Goal: Task Accomplishment & Management: Complete application form

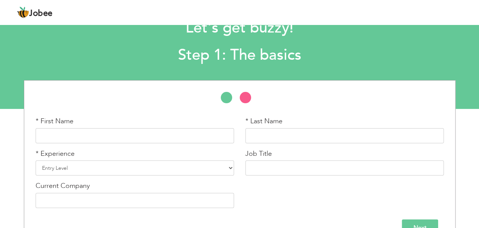
scroll to position [38, 0]
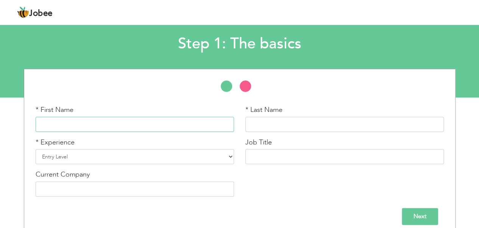
click at [118, 125] on input "text" at bounding box center [135, 124] width 198 height 15
type input "Amina"
click at [282, 118] on input "text" at bounding box center [344, 124] width 198 height 15
type input "Kashaf"
click at [65, 159] on select "Entry Level Less than 1 Year 1 Year 2 Years 3 Years 4 Years 5 Years 6 Years 7 Y…" at bounding box center [135, 156] width 198 height 15
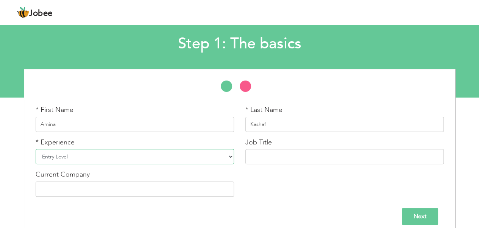
select select "3"
click at [36, 149] on select "Entry Level Less than 1 Year 1 Year 2 Years 3 Years 4 Years 5 Years 6 Years 7 Y…" at bounding box center [135, 156] width 198 height 15
click at [288, 160] on input "text" at bounding box center [344, 156] width 198 height 15
type input "Medical Laboratory Technologist"
click at [165, 190] on input "text" at bounding box center [135, 189] width 198 height 15
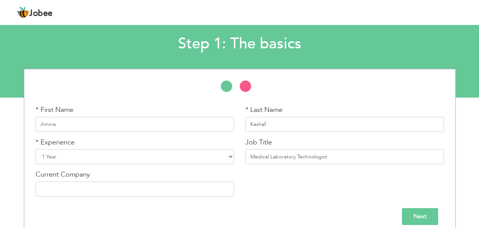
click at [263, 194] on div "* First Name Amina * Last Name Kashaf * Experience Entry Level Less than 1 Year…" at bounding box center [239, 153] width 419 height 97
click at [416, 212] on input "Next" at bounding box center [419, 216] width 36 height 17
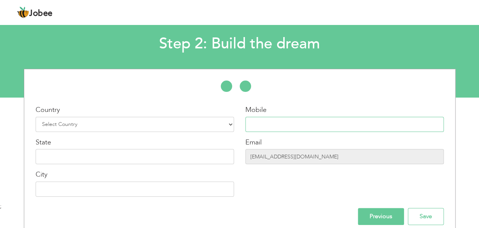
click at [275, 125] on input "text" at bounding box center [344, 124] width 198 height 15
type input "0343 6788133"
click at [120, 126] on select "Select Country Afghanistan Albania Algeria American Samoa Andorra Angola Anguil…" at bounding box center [135, 124] width 198 height 15
select select "166"
click at [36, 117] on select "Select Country Afghanistan Albania Algeria American Samoa Andorra Angola Anguil…" at bounding box center [135, 124] width 198 height 15
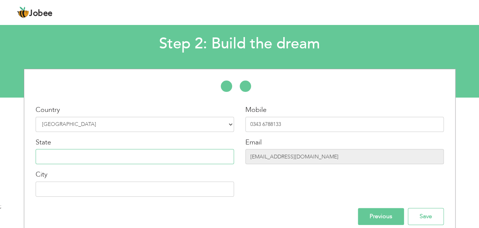
click at [69, 153] on input "text" at bounding box center [135, 156] width 198 height 15
type input "[GEOGRAPHIC_DATA]"
click at [87, 188] on input "text" at bounding box center [135, 189] width 198 height 15
click at [102, 192] on input "text" at bounding box center [135, 189] width 198 height 15
type input "K"
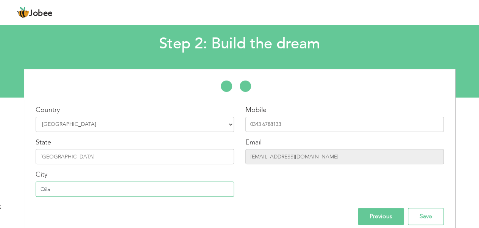
type input "Qila [PERSON_NAME] wala Pasrur Sialkot"
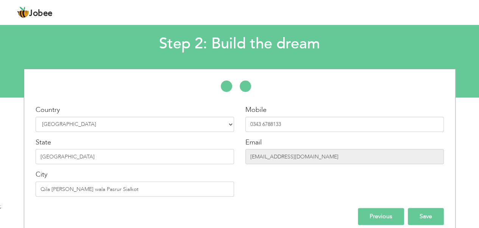
click at [415, 214] on input "Save" at bounding box center [426, 216] width 36 height 17
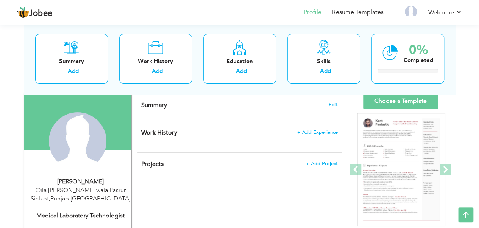
scroll to position [38, 0]
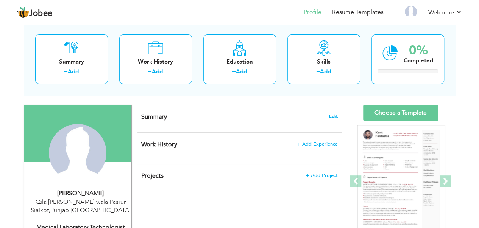
click at [335, 115] on span "Edit" at bounding box center [332, 116] width 9 height 5
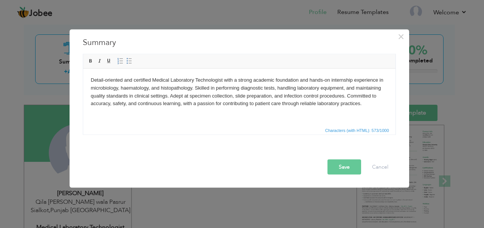
click at [339, 164] on button "Save" at bounding box center [345, 166] width 34 height 15
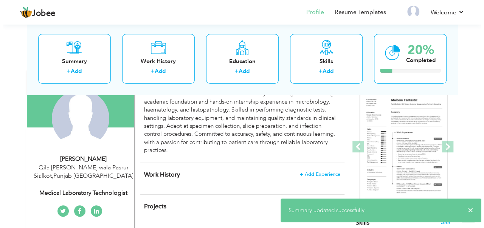
scroll to position [114, 0]
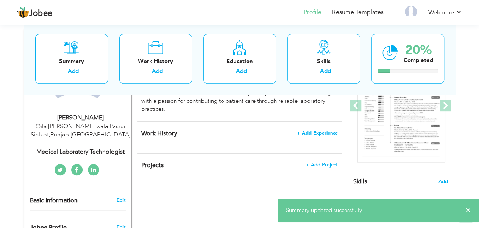
click at [320, 131] on span "+ Add Experience" at bounding box center [317, 133] width 41 height 5
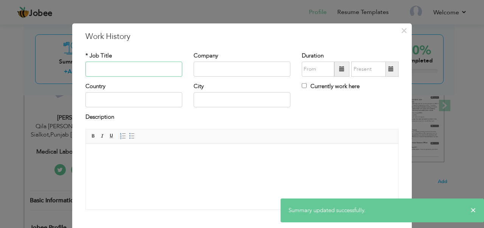
click at [123, 70] on input "text" at bounding box center [134, 69] width 97 height 15
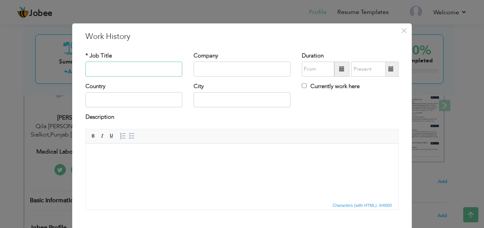
paste input "Medical Laboratory Intern"
type input "Medical Laboratory Intern"
click at [223, 70] on input "text" at bounding box center [242, 69] width 97 height 15
paste input "[GEOGRAPHIC_DATA] (DHQ), [GEOGRAPHIC_DATA]"
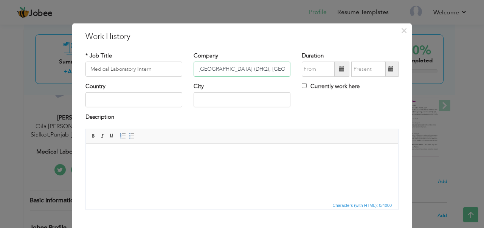
scroll to position [0, 22]
type input "[GEOGRAPHIC_DATA] (DHQ), [GEOGRAPHIC_DATA]"
click at [136, 101] on input "text" at bounding box center [134, 99] width 97 height 15
type input "[GEOGRAPHIC_DATA]"
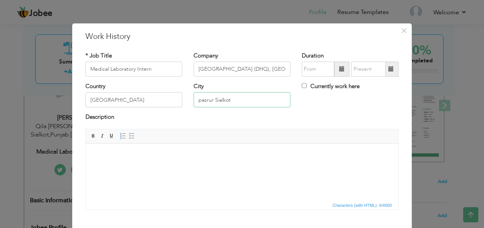
drag, startPoint x: 228, startPoint y: 100, endPoint x: 191, endPoint y: 100, distance: 36.3
click at [202, 100] on input "pasrur Sialkot" at bounding box center [242, 99] width 97 height 15
drag, startPoint x: 184, startPoint y: 100, endPoint x: 177, endPoint y: 100, distance: 7.6
click at [177, 100] on div "Country [GEOGRAPHIC_DATA]" at bounding box center [134, 97] width 108 height 31
drag, startPoint x: 189, startPoint y: 98, endPoint x: 205, endPoint y: 99, distance: 16.3
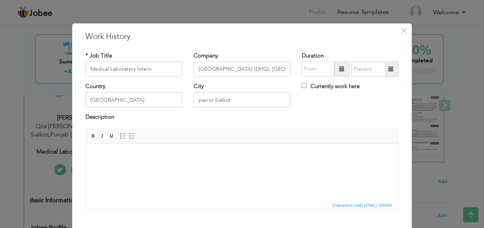
click at [205, 99] on div "City pasrur Sialkot" at bounding box center [242, 97] width 108 height 31
click at [238, 100] on input "pasrur Sialkot" at bounding box center [242, 99] width 97 height 15
type input "p"
type input "Narowal"
click at [322, 72] on input "09/2025" at bounding box center [318, 69] width 33 height 15
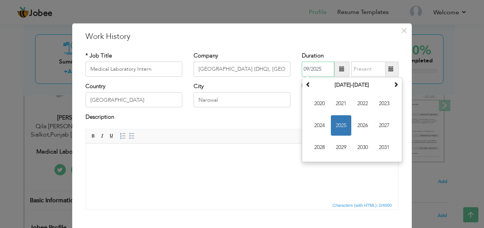
click at [341, 123] on span "2025" at bounding box center [341, 125] width 20 height 20
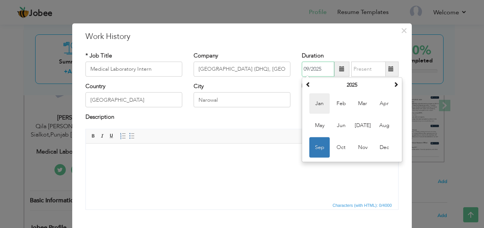
click at [319, 109] on span "Jan" at bounding box center [320, 103] width 20 height 20
type input "01/2025"
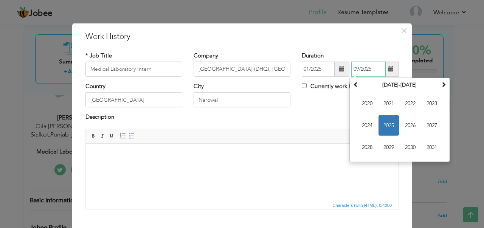
click at [372, 68] on input "09/2025" at bounding box center [369, 69] width 34 height 15
click at [383, 125] on span "2025" at bounding box center [389, 125] width 20 height 20
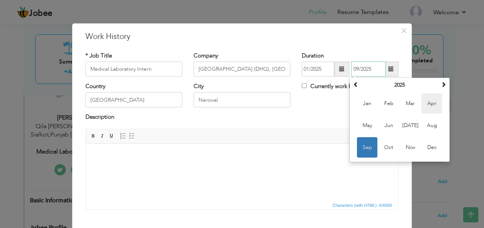
click at [427, 104] on span "Apr" at bounding box center [432, 103] width 20 height 20
type input "04/2025"
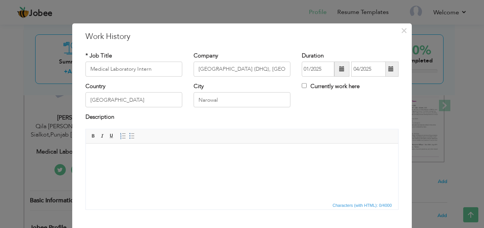
click at [148, 162] on html at bounding box center [242, 154] width 313 height 23
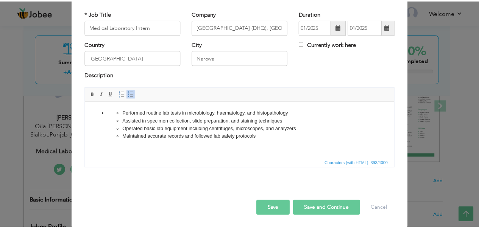
scroll to position [42, 0]
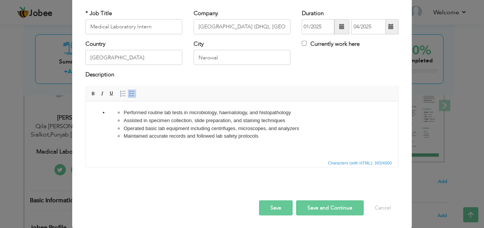
click at [272, 208] on button "Save" at bounding box center [276, 208] width 34 height 15
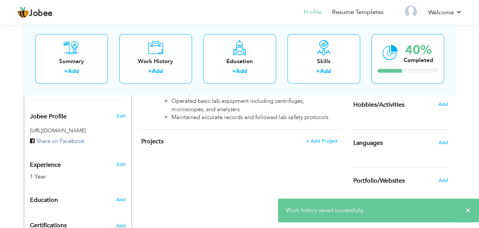
scroll to position [151, 0]
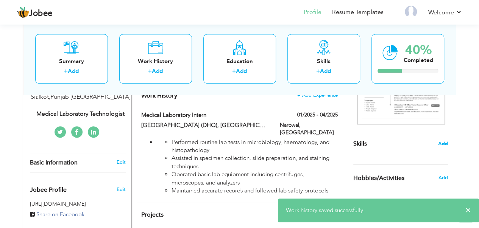
click at [444, 140] on span "Add" at bounding box center [443, 143] width 10 height 7
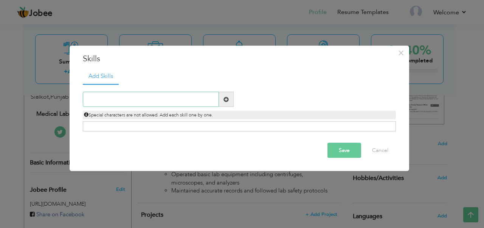
click at [110, 98] on input "text" at bounding box center [151, 99] width 136 height 15
paste input "- Microbiological Techniques"
type input "- Microbiological Techniques"
click at [225, 100] on span at bounding box center [226, 98] width 5 height 5
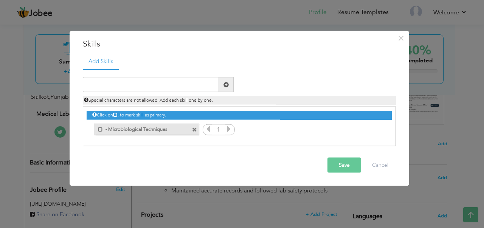
click at [229, 130] on icon at bounding box center [229, 129] width 7 height 7
click at [140, 83] on input "text" at bounding box center [151, 84] width 136 height 15
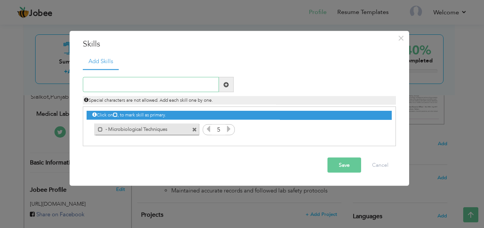
click at [142, 82] on input "text" at bounding box center [151, 84] width 136 height 15
paste input "Haematology"
type input "Haematology"
click at [226, 84] on span at bounding box center [226, 84] width 5 height 5
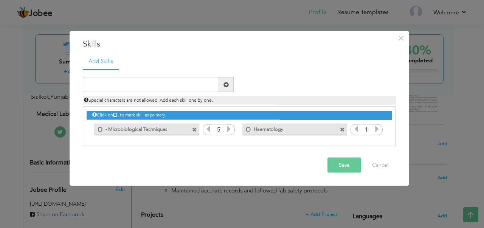
click at [377, 128] on icon at bounding box center [377, 129] width 7 height 7
click at [377, 129] on icon at bounding box center [377, 129] width 7 height 7
click at [153, 82] on input "text" at bounding box center [151, 84] width 136 height 15
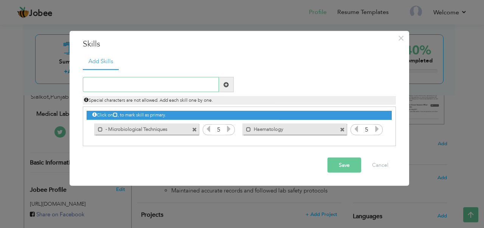
paste input "- Histopathology"
type input "- Histopathology"
click at [226, 85] on span at bounding box center [226, 84] width 5 height 5
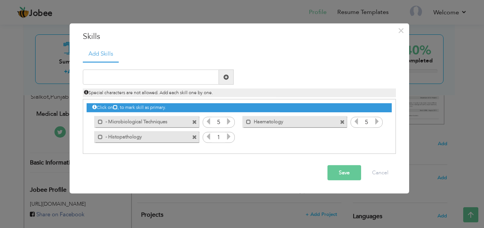
click at [226, 136] on icon at bounding box center [229, 136] width 7 height 7
click at [227, 136] on icon at bounding box center [229, 136] width 7 height 7
drag, startPoint x: 190, startPoint y: 80, endPoint x: 185, endPoint y: 100, distance: 21.0
click at [190, 80] on input "text" at bounding box center [151, 77] width 136 height 15
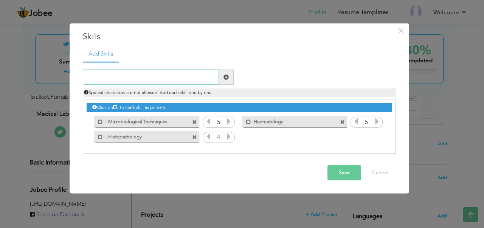
paste input "Sample Collection & Handling"
type input "Sample Collection & Handling"
click at [225, 76] on span at bounding box center [226, 77] width 5 height 5
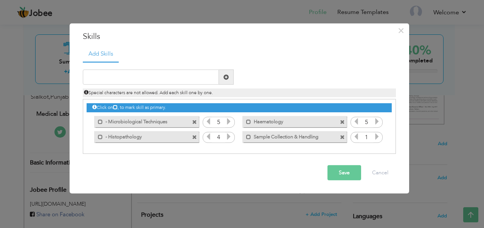
click at [375, 137] on icon at bounding box center [377, 136] width 7 height 7
click at [376, 137] on icon at bounding box center [377, 136] width 7 height 7
click at [188, 75] on input "text" at bounding box center [151, 77] width 136 height 15
paste input "- Lab Equipment Operation & Maintenance"
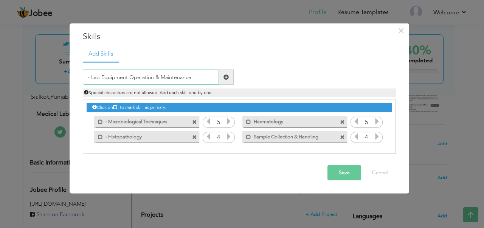
type input "- Lab Equipment Operation & Maintenance"
click at [225, 75] on span at bounding box center [226, 77] width 5 height 5
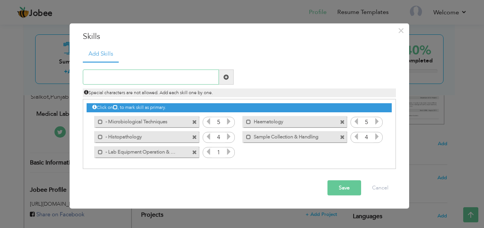
click at [153, 78] on input "text" at bounding box center [151, 77] width 136 height 15
paste input "- Quality Control & Safety Compliance"
type input "- Quality Control & Safety Compliance"
click at [230, 75] on span at bounding box center [226, 77] width 15 height 15
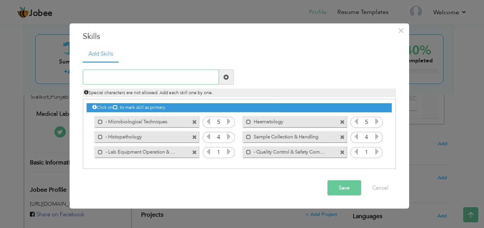
drag, startPoint x: 147, startPoint y: 70, endPoint x: 143, endPoint y: 76, distance: 6.9
click at [146, 72] on input "text" at bounding box center [151, 77] width 136 height 15
paste input "- Report Preparation & Data Entry"
type input "- Report Preparation & Data Entry"
click at [222, 78] on span at bounding box center [226, 77] width 15 height 15
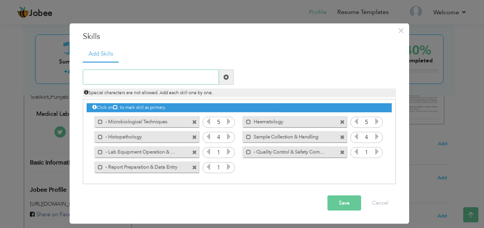
click at [130, 76] on input "text" at bounding box center [151, 77] width 136 height 15
paste input "Infection Control Procedures"
type input "Infection Control Procedures"
click at [226, 76] on span at bounding box center [226, 77] width 5 height 5
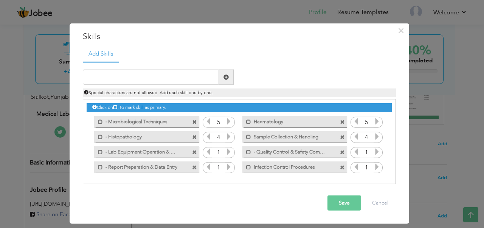
click at [229, 150] on icon at bounding box center [229, 151] width 7 height 7
click at [207, 152] on icon at bounding box center [208, 151] width 7 height 7
click at [228, 165] on icon at bounding box center [229, 166] width 7 height 7
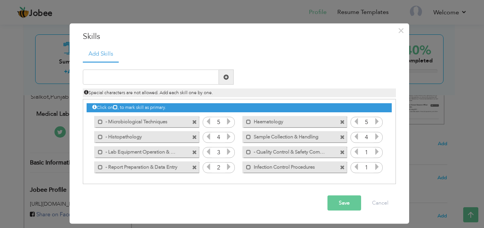
click at [228, 166] on icon at bounding box center [229, 166] width 7 height 7
click at [378, 151] on icon at bounding box center [377, 151] width 7 height 7
click at [378, 165] on icon at bounding box center [377, 166] width 7 height 7
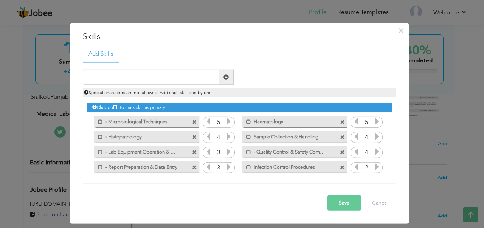
click at [378, 165] on icon at bounding box center [377, 166] width 7 height 7
click at [346, 205] on button "Save" at bounding box center [345, 203] width 34 height 15
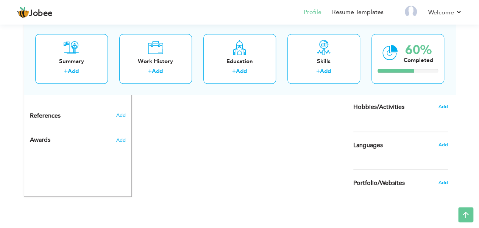
scroll to position [323, 0]
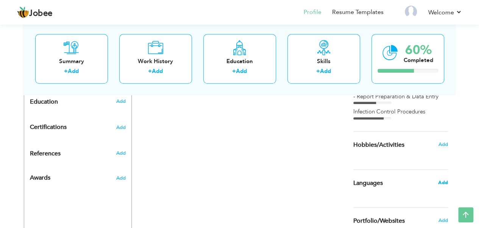
click at [444, 183] on span "Add" at bounding box center [442, 182] width 10 height 7
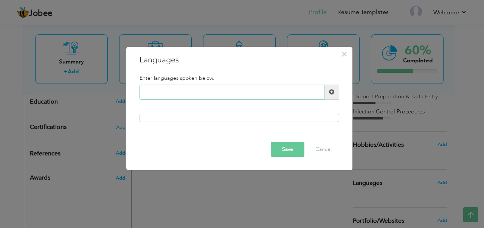
click at [163, 91] on input "text" at bounding box center [232, 92] width 185 height 15
type input "Urdu"
click at [331, 93] on span at bounding box center [331, 91] width 5 height 5
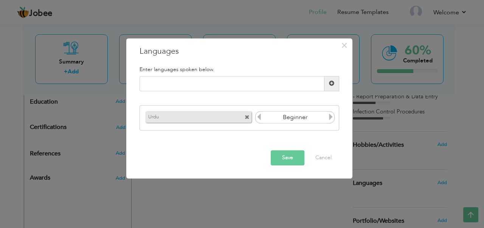
click at [331, 119] on icon at bounding box center [331, 117] width 7 height 7
click at [332, 119] on icon at bounding box center [331, 117] width 7 height 7
click at [195, 84] on input "text" at bounding box center [232, 83] width 185 height 15
type input "English"
click at [328, 82] on span at bounding box center [332, 83] width 15 height 15
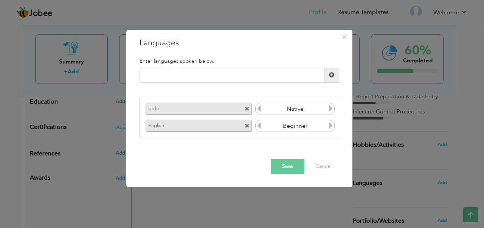
click at [331, 127] on icon at bounding box center [331, 125] width 7 height 7
click at [332, 127] on icon at bounding box center [331, 125] width 7 height 7
click at [261, 128] on icon at bounding box center [259, 125] width 7 height 7
click at [268, 75] on input "text" at bounding box center [232, 75] width 185 height 15
click at [288, 170] on button "Save" at bounding box center [288, 166] width 34 height 15
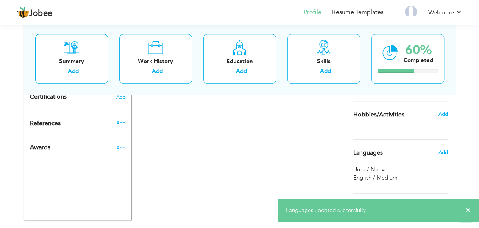
scroll to position [377, 0]
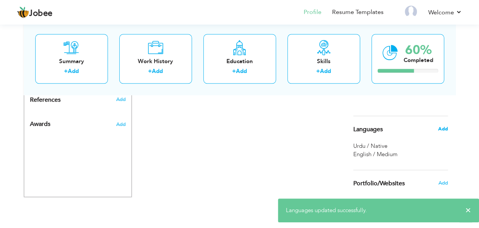
click at [443, 129] on span "Add" at bounding box center [442, 129] width 10 height 7
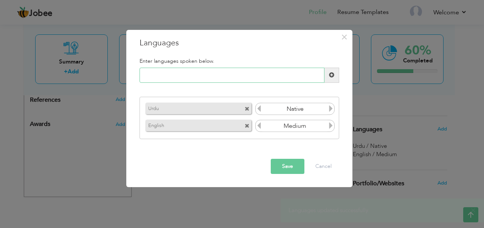
click at [170, 76] on input "text" at bounding box center [232, 75] width 185 height 15
type input "Punjabi"
click at [331, 75] on span at bounding box center [331, 74] width 5 height 5
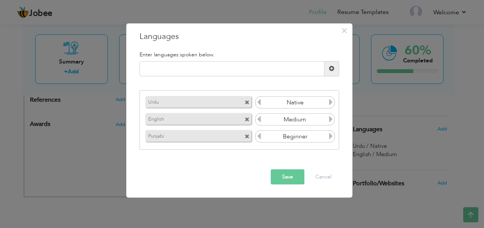
click at [333, 136] on icon at bounding box center [331, 136] width 7 height 7
click at [291, 180] on button "Save" at bounding box center [288, 177] width 34 height 15
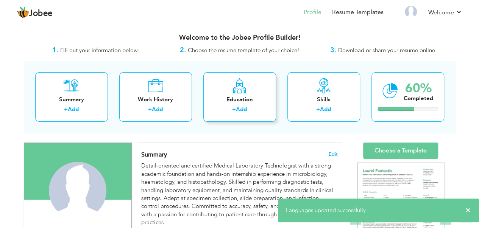
scroll to position [0, 0]
click at [237, 106] on link "Add" at bounding box center [241, 110] width 11 height 8
radio input "true"
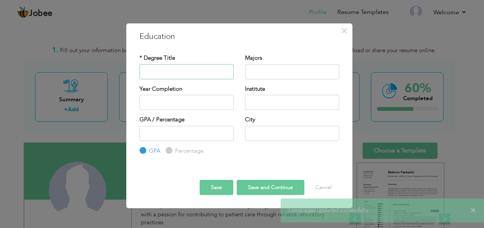
click at [161, 69] on input "text" at bounding box center [187, 71] width 94 height 15
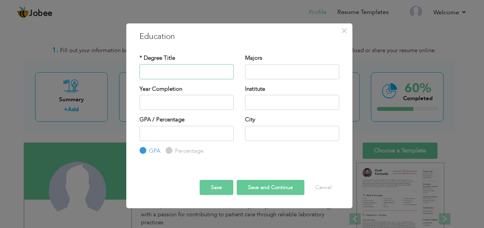
paste input "Matriculation (Science)"
type input "Matriculation (Science)"
click at [263, 71] on input "text" at bounding box center [292, 71] width 94 height 15
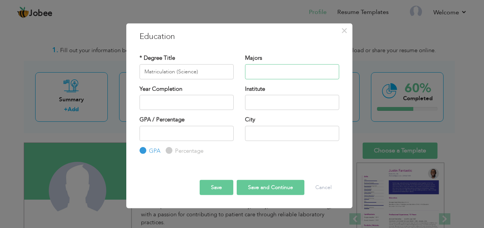
paste input "Matriculation (Science)"
drag, startPoint x: 281, startPoint y: 71, endPoint x: 246, endPoint y: 71, distance: 35.2
click at [246, 71] on input "Matriculation (Science)" at bounding box center [292, 71] width 94 height 15
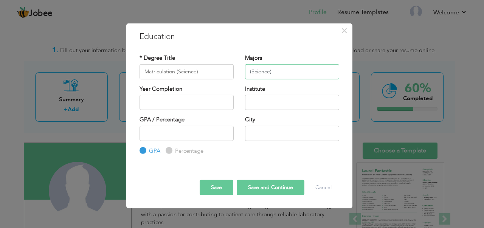
type input "(Science)"
click at [171, 99] on input "2025" at bounding box center [187, 102] width 94 height 15
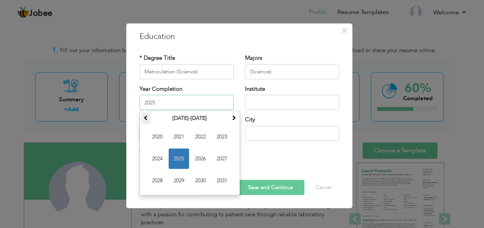
click at [148, 120] on span at bounding box center [145, 117] width 5 height 5
click at [182, 177] on span "2019" at bounding box center [179, 181] width 20 height 20
type input "2019"
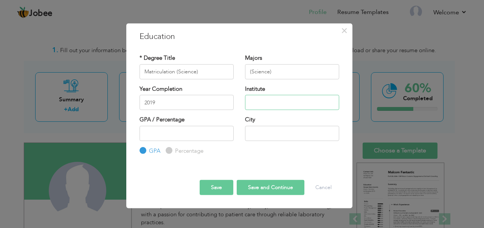
click at [274, 104] on input "text" at bounding box center [292, 102] width 94 height 15
paste input "Govt. High School Qila [PERSON_NAME][GEOGRAPHIC_DATA]"
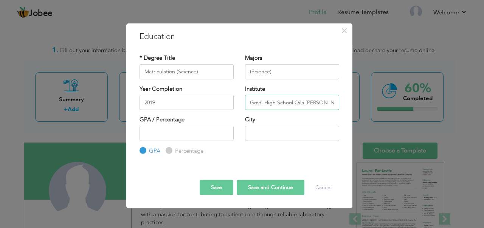
type input "Govt. High School Qila [PERSON_NAME][GEOGRAPHIC_DATA]"
click at [156, 134] on input "number" at bounding box center [187, 133] width 94 height 15
click at [166, 151] on input "Percentage" at bounding box center [168, 150] width 5 height 5
radio input "true"
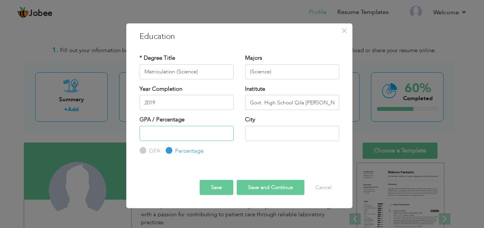
click at [155, 131] on input "number" at bounding box center [187, 133] width 94 height 15
type input "73"
click at [274, 131] on input "text" at bounding box center [292, 133] width 94 height 15
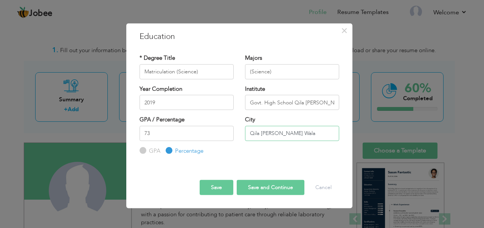
type input "Qila [PERSON_NAME] Wala"
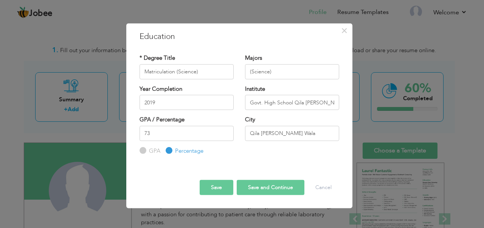
click at [257, 188] on button "Save and Continue" at bounding box center [271, 187] width 68 height 15
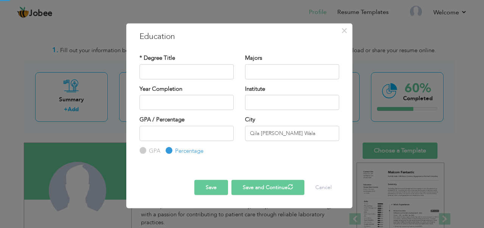
radio input "true"
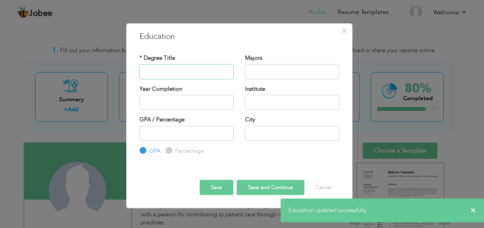
click at [171, 72] on input "text" at bounding box center [187, 71] width 94 height 15
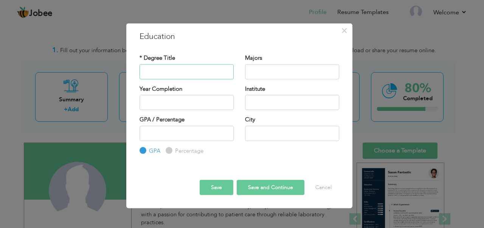
click at [166, 69] on input "text" at bounding box center [187, 71] width 94 height 15
paste input "FSc Pre-Medical"
type input "FSc Pre-Medical"
click at [267, 73] on input "text" at bounding box center [292, 71] width 94 height 15
paste input "FSc Pre-Medical"
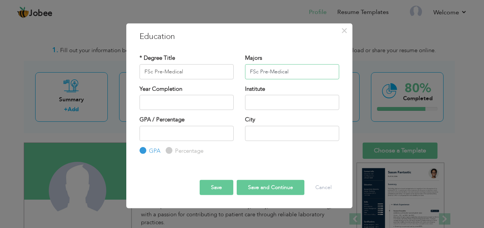
click at [259, 72] on input "FSc Pre-Medical" at bounding box center [292, 71] width 94 height 15
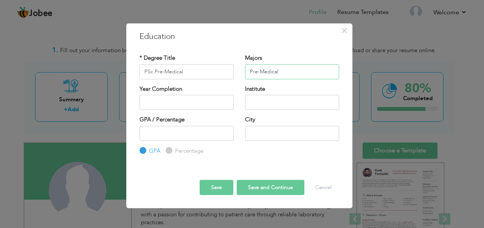
type input "Pre-Medical"
click at [151, 98] on input "text" at bounding box center [187, 102] width 94 height 15
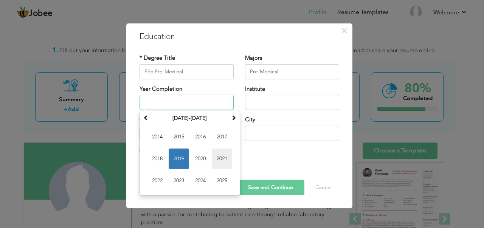
click at [218, 162] on span "2021" at bounding box center [222, 159] width 20 height 20
type input "2021"
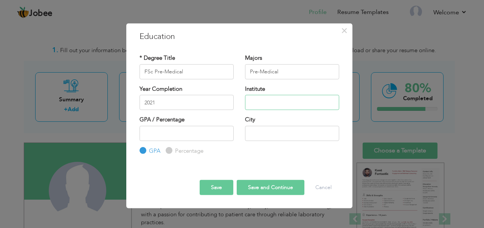
click at [268, 101] on input "text" at bounding box center [292, 102] width 94 height 15
click at [278, 100] on input "text" at bounding box center [292, 102] width 94 height 15
paste input "[GEOGRAPHIC_DATA], [GEOGRAPHIC_DATA]"
type input "[GEOGRAPHIC_DATA], [GEOGRAPHIC_DATA]"
click at [165, 131] on input "number" at bounding box center [187, 133] width 94 height 15
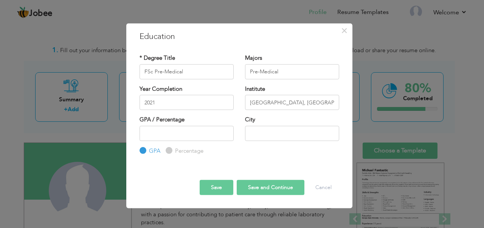
click at [172, 150] on div "Percentage" at bounding box center [185, 151] width 38 height 8
click at [170, 150] on input "Percentage" at bounding box center [168, 150] width 5 height 5
radio input "true"
click at [174, 132] on input "number" at bounding box center [187, 133] width 94 height 15
paste input "82.63"
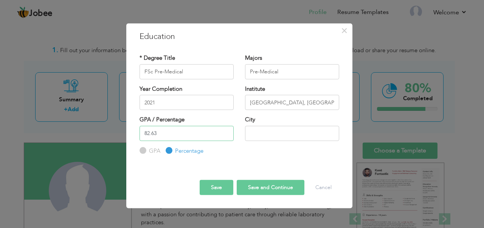
type input "82.63"
click at [291, 131] on input "text" at bounding box center [292, 133] width 94 height 15
click at [252, 134] on input "pasrur Sialkot" at bounding box center [292, 133] width 94 height 15
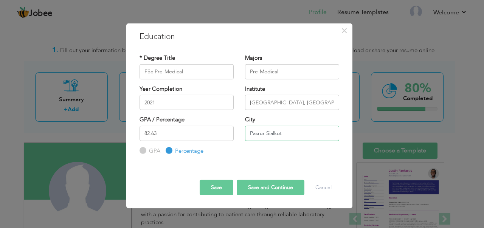
type input "Pasrur Sialkot"
click at [263, 191] on button "Save and Continue" at bounding box center [271, 187] width 68 height 15
radio input "true"
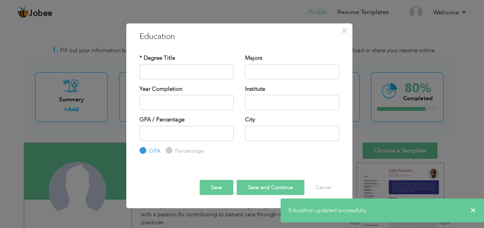
click at [165, 64] on div "* Degree Title" at bounding box center [187, 66] width 94 height 25
click at [173, 73] on input "text" at bounding box center [187, 71] width 94 height 15
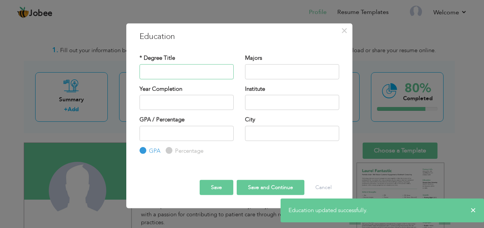
type input "BS Medical Laboratory Technology"
click at [286, 72] on input "text" at bounding box center [292, 71] width 94 height 15
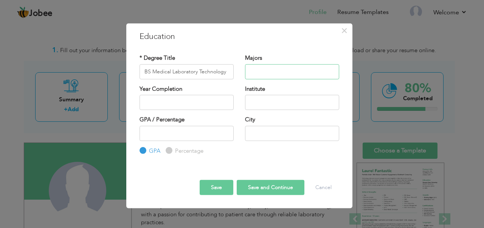
type input "Medical Laboratory Technology"
click at [187, 109] on input "text" at bounding box center [187, 102] width 94 height 15
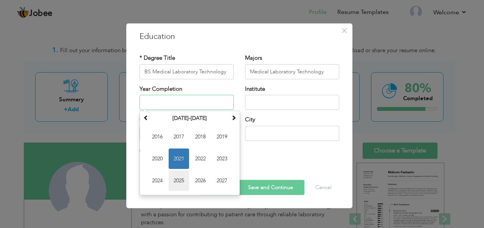
click at [186, 180] on span "2025" at bounding box center [179, 181] width 20 height 20
type input "2025"
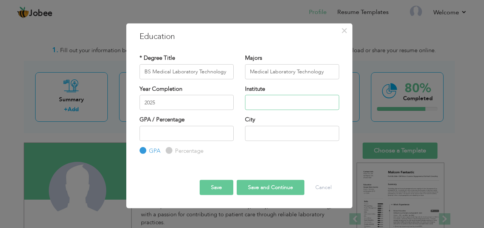
click at [278, 104] on input "text" at bounding box center [292, 102] width 94 height 15
type input "The [GEOGRAPHIC_DATA], [GEOGRAPHIC_DATA]"
click at [178, 139] on input "number" at bounding box center [187, 133] width 94 height 15
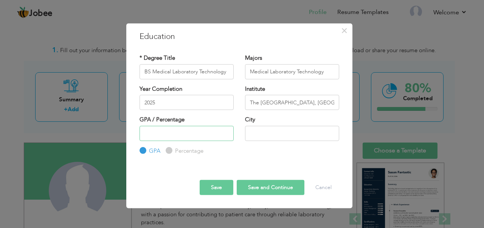
paste input "3.65"
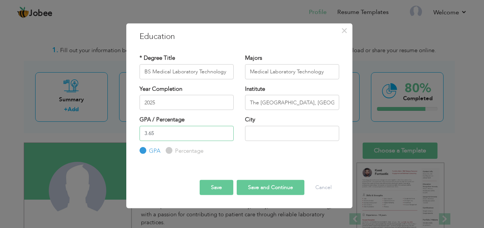
type input "3.65"
click at [274, 132] on input "text" at bounding box center [292, 133] width 94 height 15
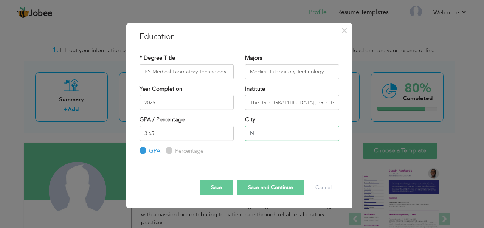
type input "Narowal"
click at [224, 187] on button "Save" at bounding box center [217, 187] width 34 height 15
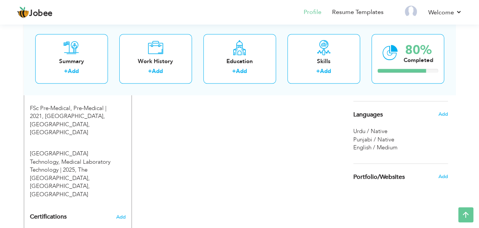
scroll to position [415, 0]
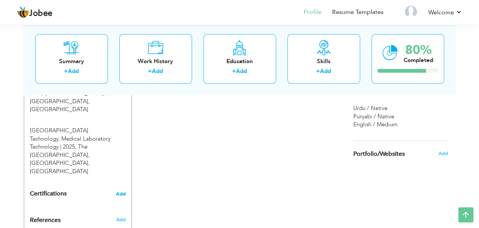
click at [125, 191] on span "Add" at bounding box center [121, 193] width 10 height 5
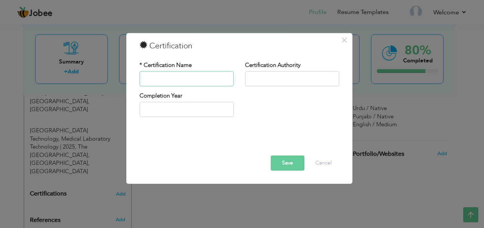
click at [167, 75] on input "text" at bounding box center [187, 78] width 94 height 15
type input "microbiological lab practices"
click at [266, 74] on input "text" at bounding box center [292, 78] width 94 height 15
type input "- American Society for Microbiology"
click at [287, 163] on button "Save" at bounding box center [288, 163] width 34 height 15
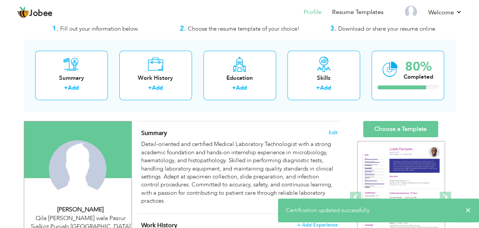
scroll to position [0, 0]
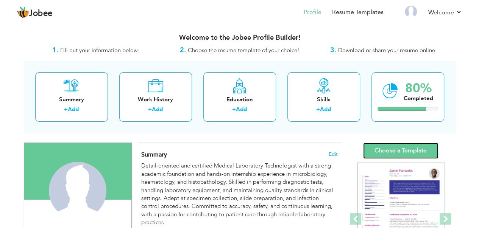
click at [392, 147] on link "Choose a Template" at bounding box center [400, 151] width 75 height 16
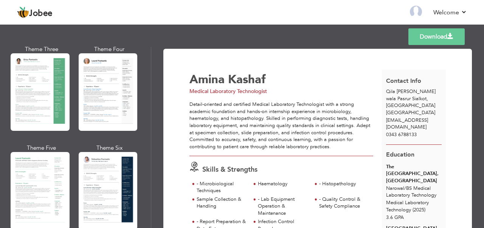
scroll to position [151, 0]
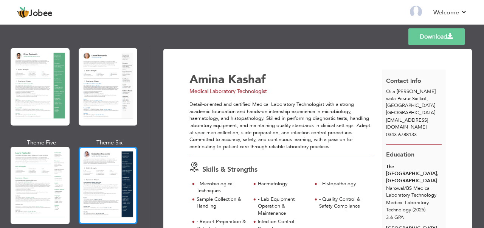
click at [110, 190] on div at bounding box center [108, 186] width 59 height 78
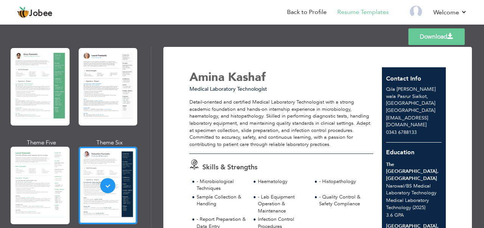
scroll to position [2, 0]
click at [425, 35] on link "Download" at bounding box center [437, 36] width 56 height 17
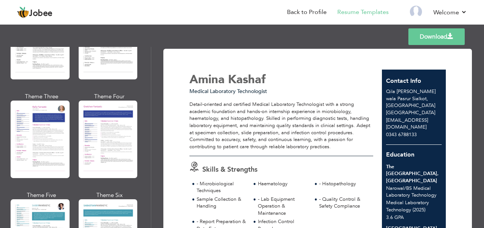
scroll to position [0, 0]
